Goal: Entertainment & Leisure: Consume media (video, audio)

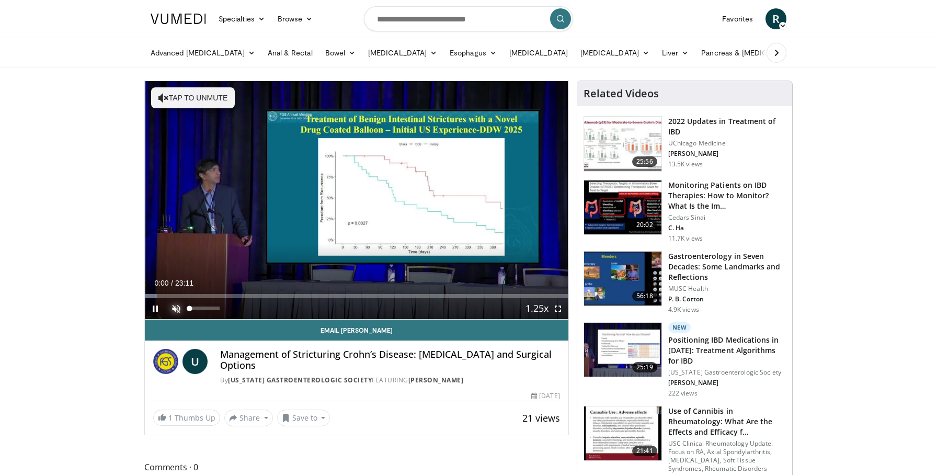
click at [177, 309] on span "Video Player" at bounding box center [176, 308] width 21 height 21
click at [558, 310] on span "Video Player" at bounding box center [557, 308] width 21 height 21
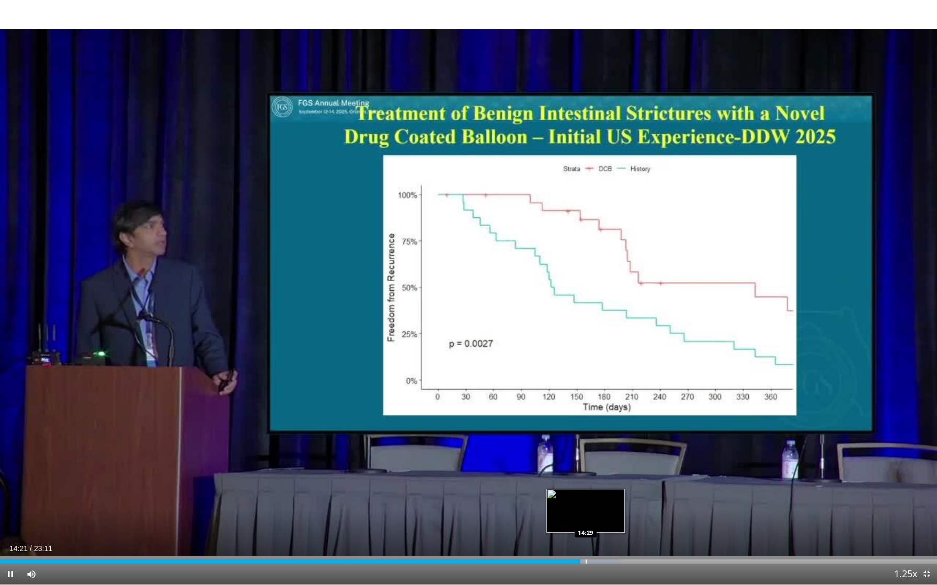
click at [585, 474] on div "Progress Bar" at bounding box center [585, 562] width 1 height 4
click at [599, 474] on div "Progress Bar" at bounding box center [599, 562] width 1 height 4
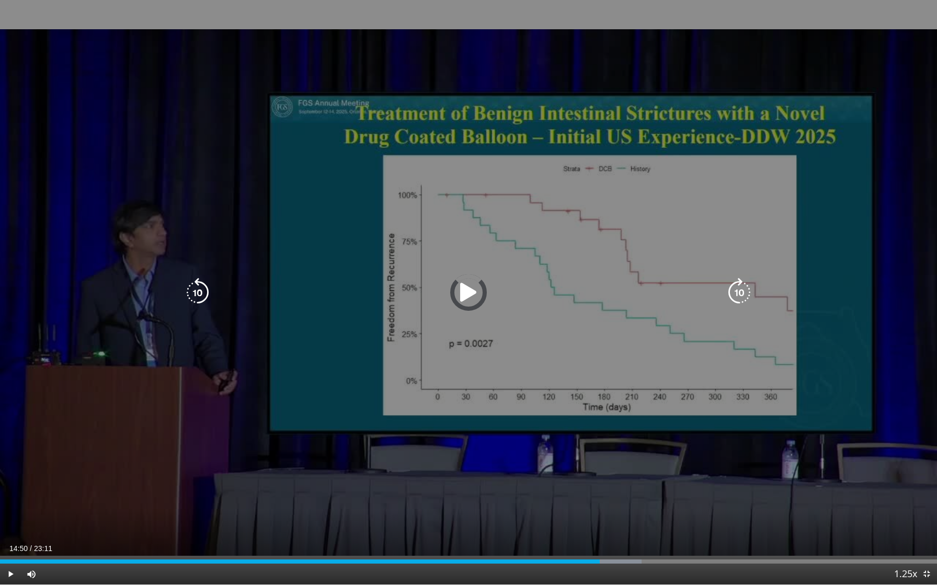
click at [616, 474] on div "Progress Bar" at bounding box center [610, 562] width 61 height 4
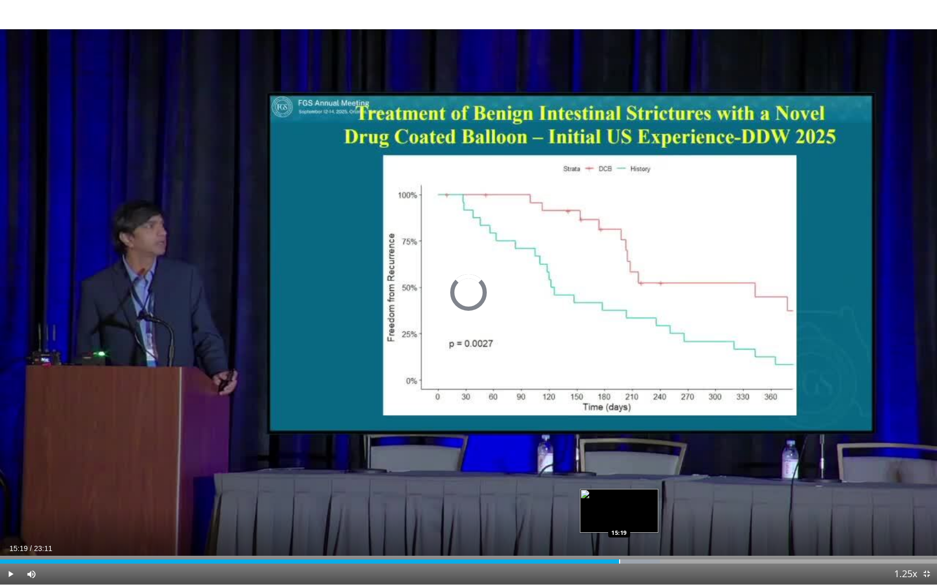
click at [619, 474] on div "Progress Bar" at bounding box center [619, 562] width 1 height 4
click at [643, 474] on div "Progress Bar" at bounding box center [643, 562] width 1 height 4
click at [653, 474] on div "Progress Bar" at bounding box center [653, 562] width 1 height 4
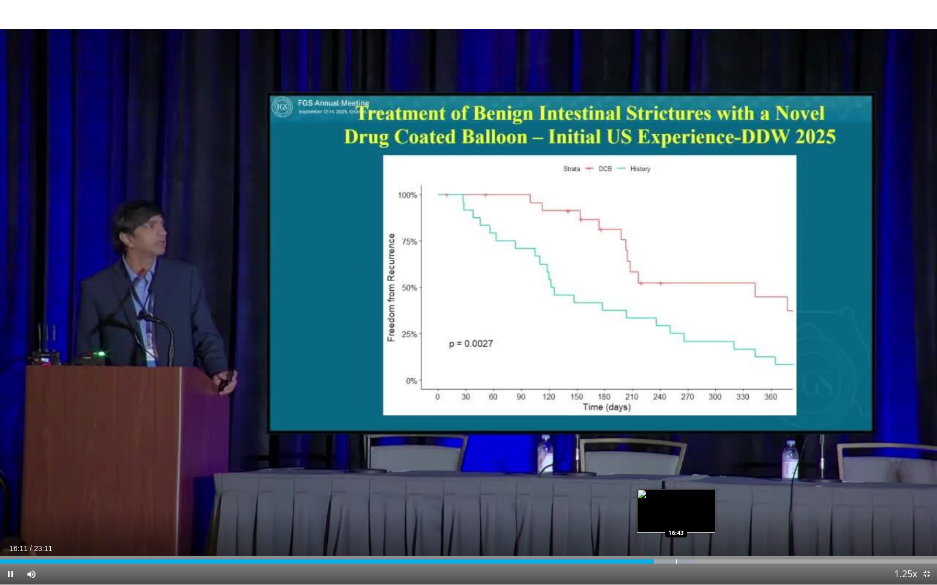
click at [675, 474] on div "Loaded : 74.16% 16:11 16:43" at bounding box center [468, 559] width 937 height 10
click at [679, 474] on div "Loaded : 76.92% 16:44 16:49" at bounding box center [468, 559] width 937 height 10
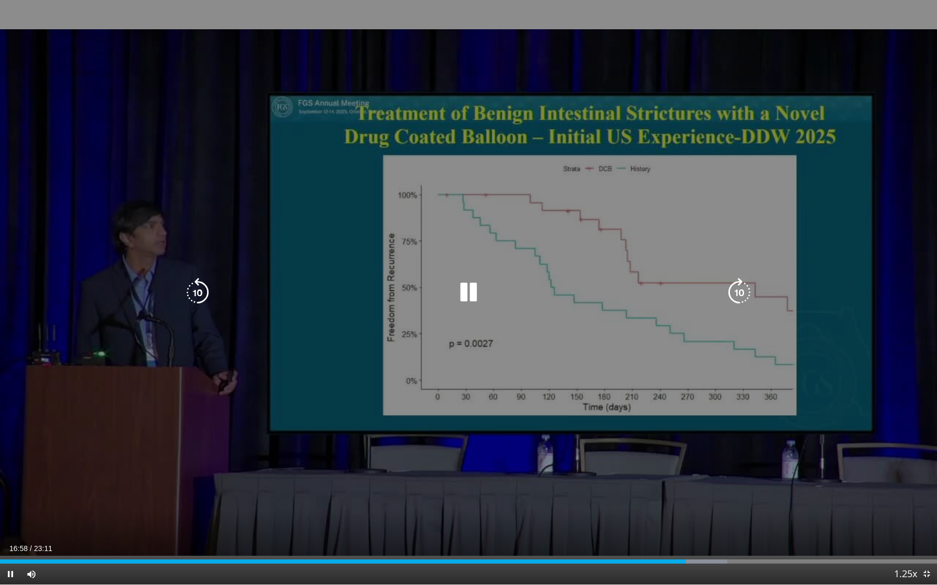
click at [798, 474] on div "40 seconds Tap to unmute" at bounding box center [468, 292] width 937 height 585
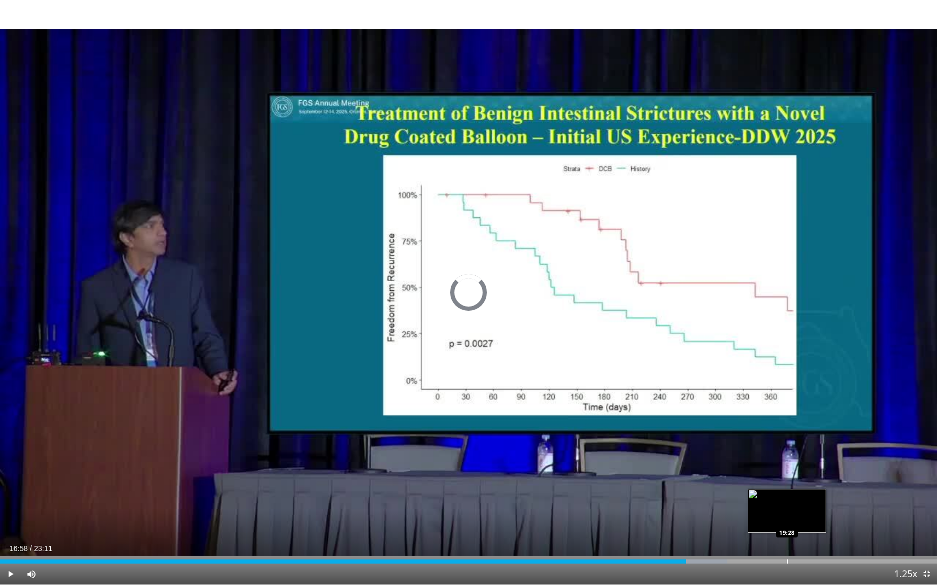
click at [787, 474] on div "Loaded : 77.64% 19:28 19:28" at bounding box center [468, 559] width 937 height 10
click at [799, 474] on div "Loaded : 84.11% 19:28 19:46" at bounding box center [468, 559] width 937 height 10
click at [826, 474] on div "Loaded : 89.85% 19:46 20:27" at bounding box center [468, 559] width 937 height 10
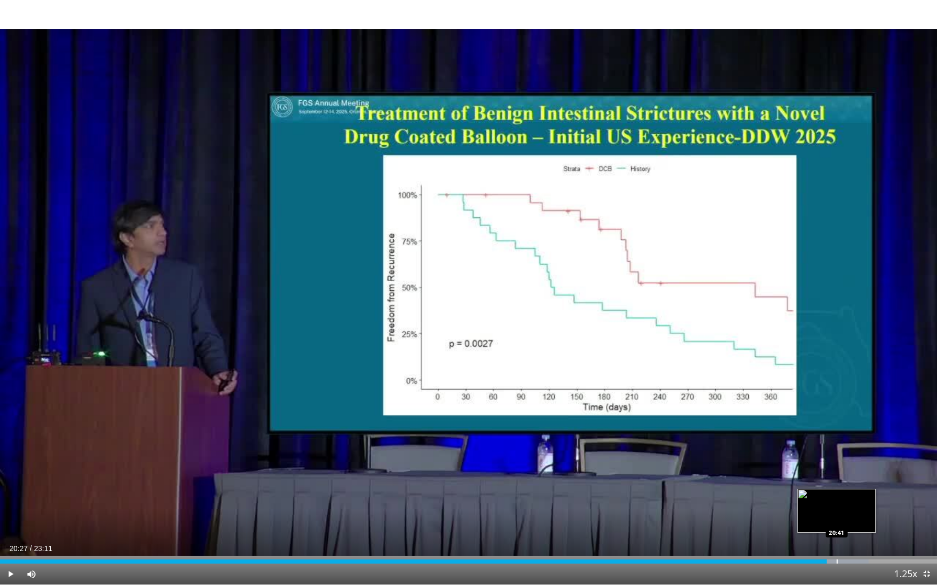
click at [836, 474] on div "Loaded : 92.71% 20:27 20:41" at bounding box center [468, 559] width 937 height 10
click at [844, 474] on div "Loaded : 94.13% 20:41 20:54" at bounding box center [468, 559] width 937 height 10
click at [861, 474] on div "Loaded : 94.84% 20:54 21:19" at bounding box center [468, 559] width 937 height 10
click at [873, 474] on div "Progress Bar" at bounding box center [873, 562] width 1 height 4
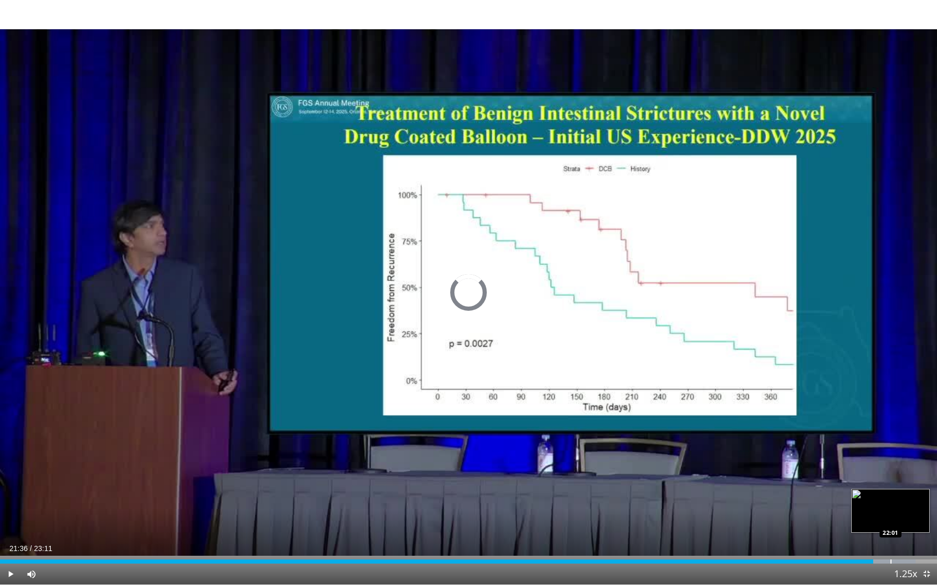
click at [890, 474] on div "Progress Bar" at bounding box center [890, 562] width 1 height 4
click at [897, 474] on div "Progress Bar" at bounding box center [897, 562] width 1 height 4
click at [905, 474] on div "Progress Bar" at bounding box center [905, 562] width 1 height 4
